Goal: Task Accomplishment & Management: Complete application form

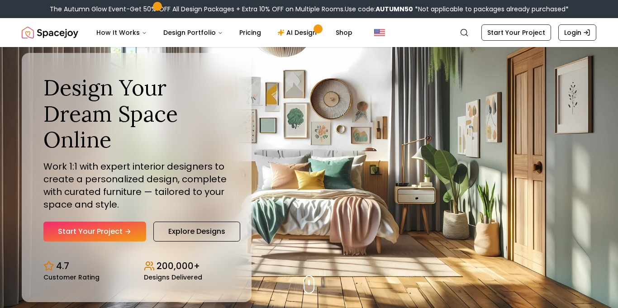
click at [131, 230] on icon "Hero section" at bounding box center [127, 231] width 7 height 7
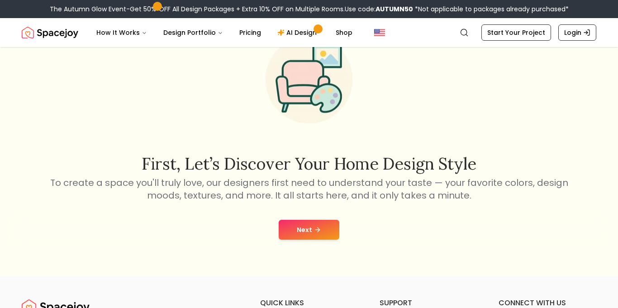
scroll to position [55, 0]
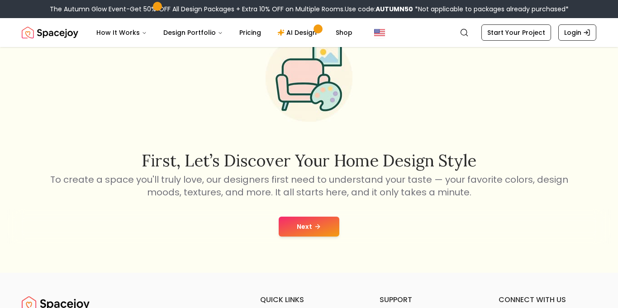
click at [328, 228] on button "Next" at bounding box center [309, 227] width 61 height 20
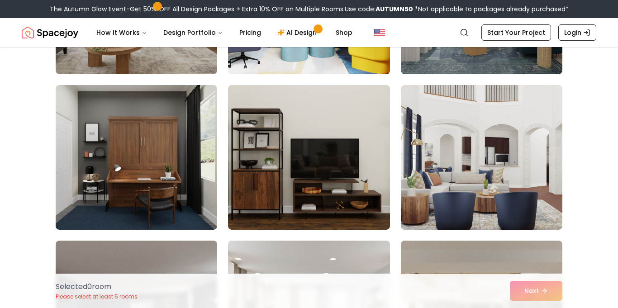
scroll to position [195, 0]
